Goal: Find specific fact: Find specific fact

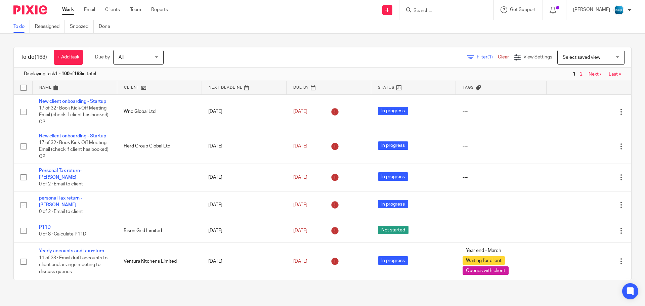
click at [435, 9] on input "Search" at bounding box center [443, 11] width 60 height 6
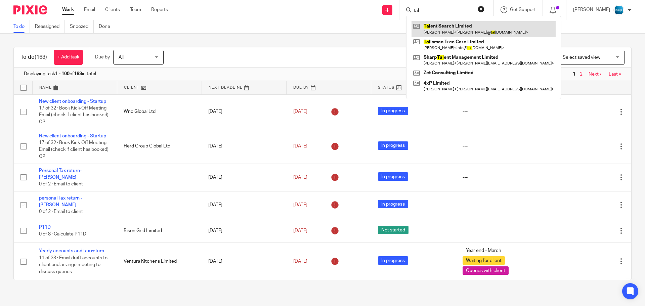
type input "tal"
click at [446, 21] on link at bounding box center [483, 28] width 144 height 15
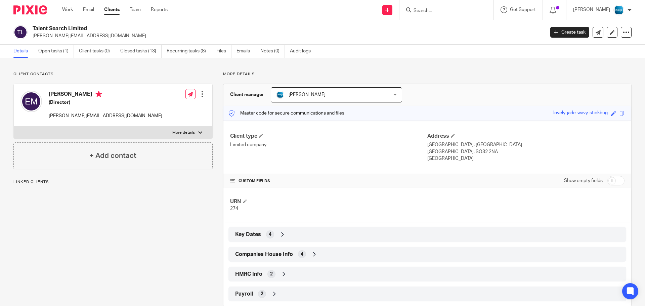
scroll to position [14, 0]
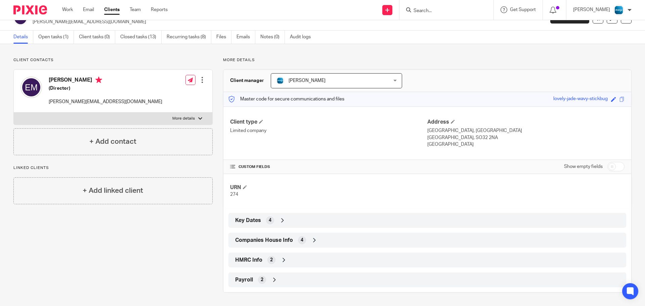
click at [264, 239] on span "Companies House Info" at bounding box center [264, 240] width 58 height 7
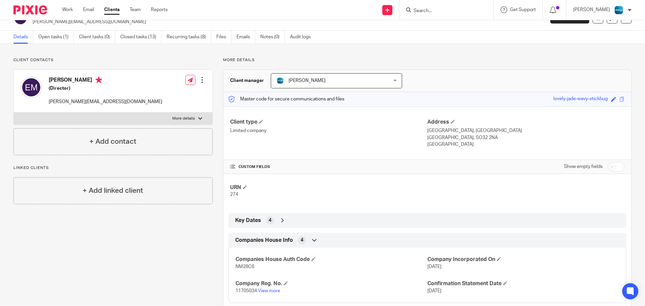
scroll to position [69, 0]
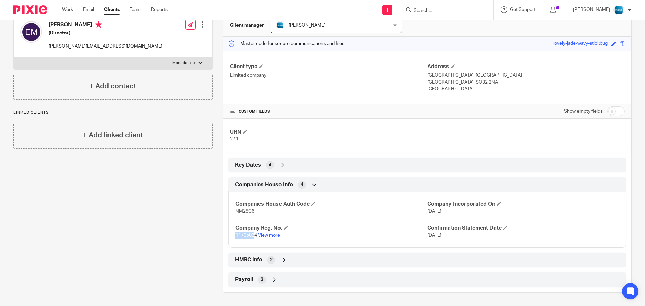
drag, startPoint x: 232, startPoint y: 232, endPoint x: 252, endPoint y: 235, distance: 20.0
click at [252, 235] on div "Companies House Auth Code NM28C6 Company Incorporated On [DATE] Company Reg. No…" at bounding box center [427, 217] width 398 height 60
copy span "11705034"
drag, startPoint x: 252, startPoint y: 211, endPoint x: 237, endPoint y: 211, distance: 15.8
click at [237, 211] on p "NM28C6" at bounding box center [331, 211] width 192 height 7
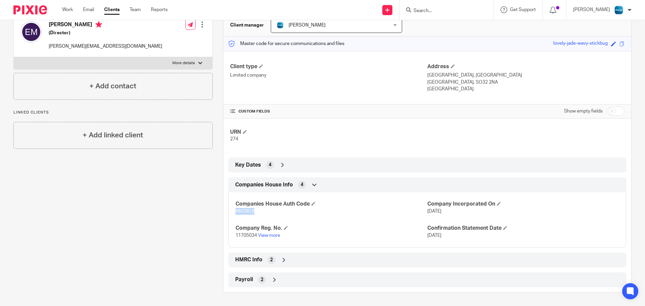
copy span "NM28C6"
